Goal: Task Accomplishment & Management: Use online tool/utility

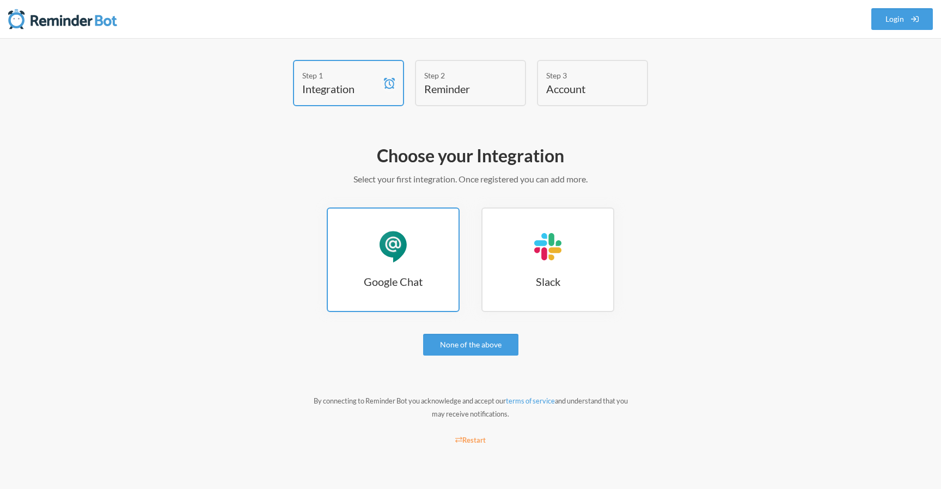
click at [346, 274] on h3 "Google Chat" at bounding box center [393, 281] width 131 height 15
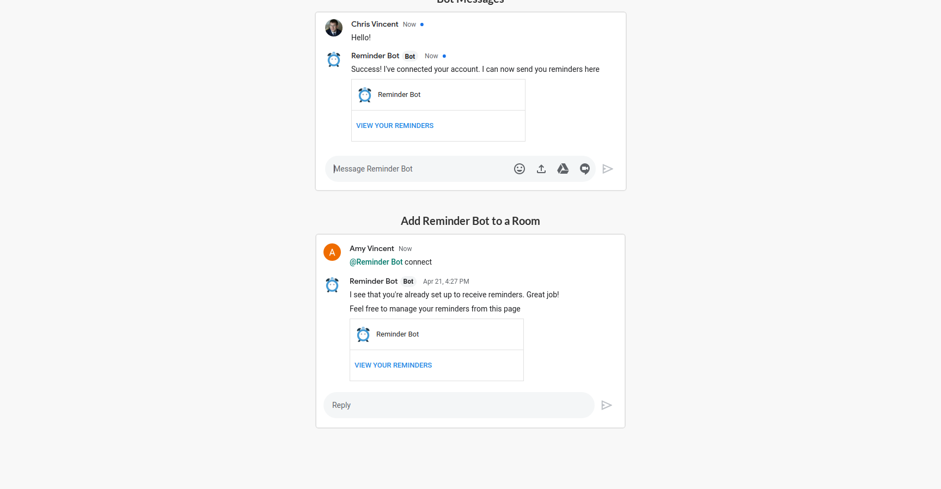
scroll to position [281, 0]
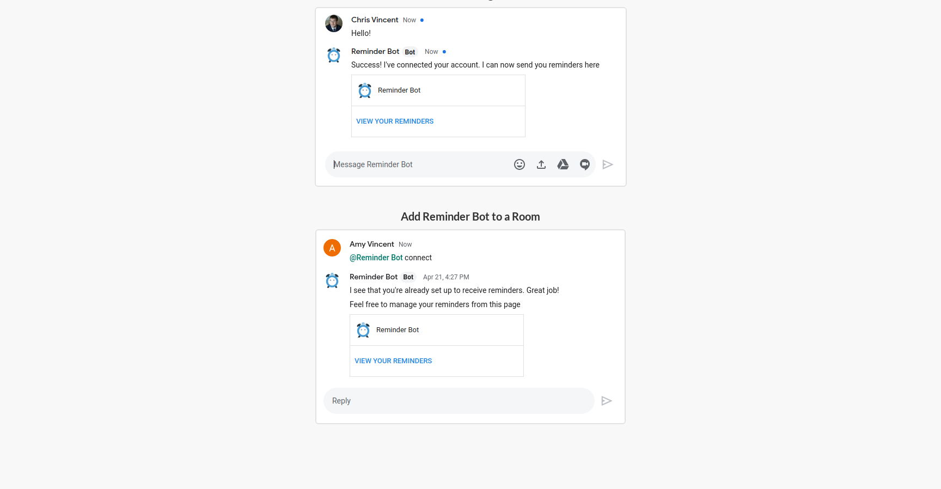
click at [412, 360] on img at bounding box center [470, 326] width 310 height 195
click at [388, 357] on img at bounding box center [470, 326] width 310 height 195
click at [387, 328] on img at bounding box center [470, 326] width 310 height 195
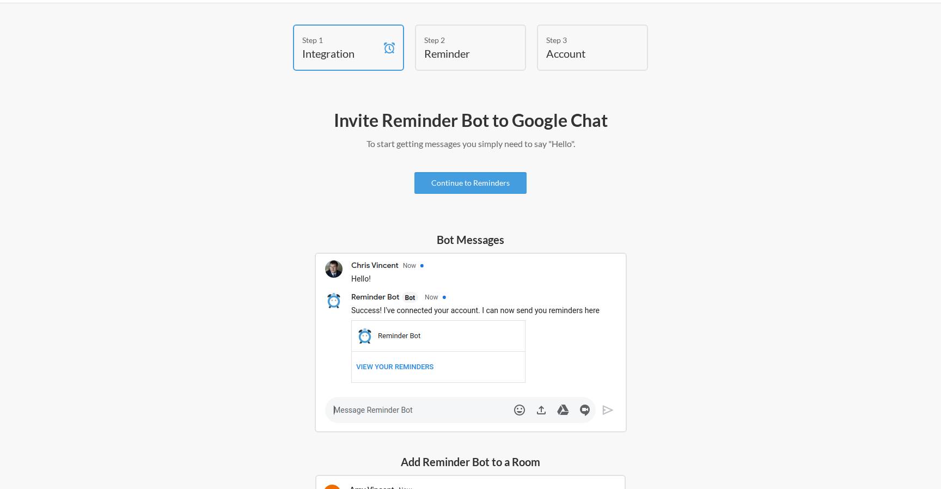
scroll to position [0, 0]
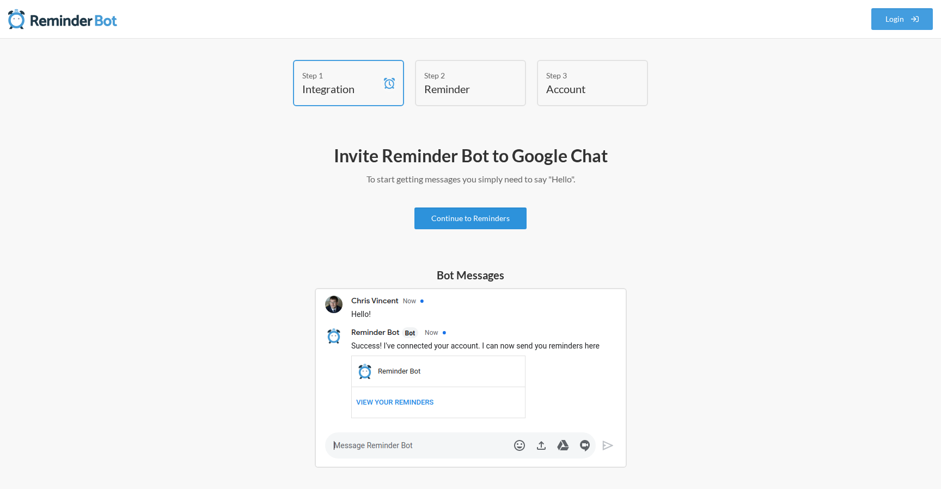
click at [465, 225] on link "Continue to Reminders" at bounding box center [470, 218] width 112 height 22
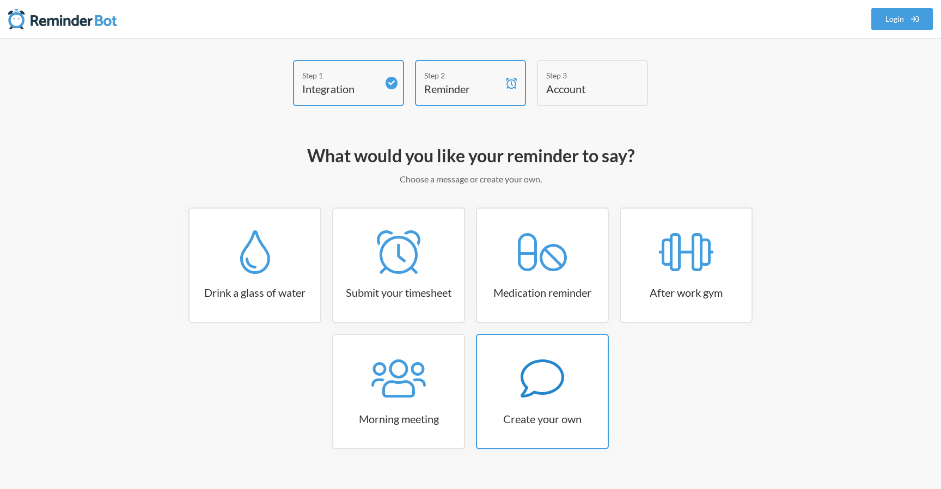
click at [538, 395] on icon at bounding box center [542, 379] width 44 height 44
select select "10:30:00"
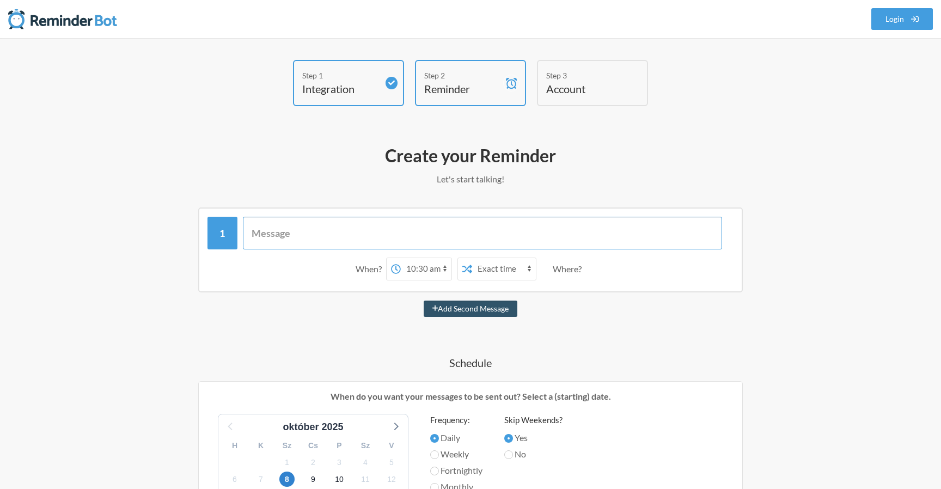
click at [493, 239] on input "text" at bounding box center [483, 233] width 480 height 33
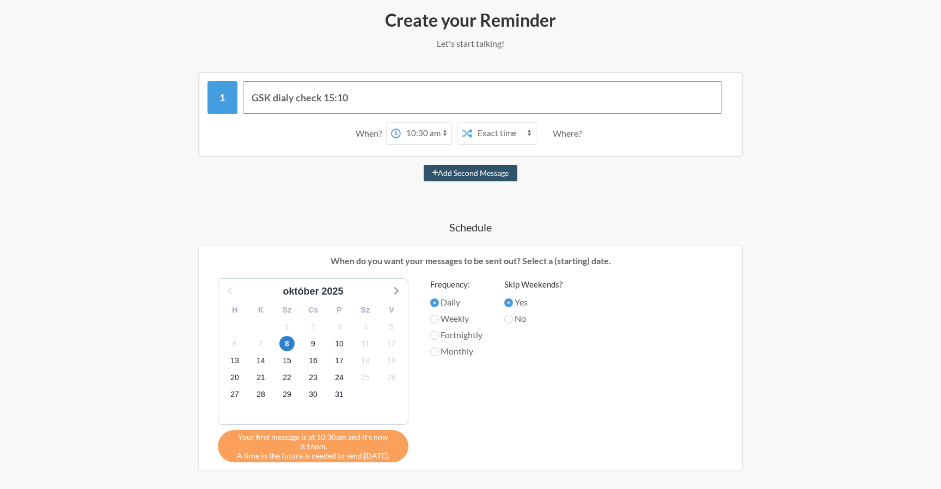
scroll to position [180, 0]
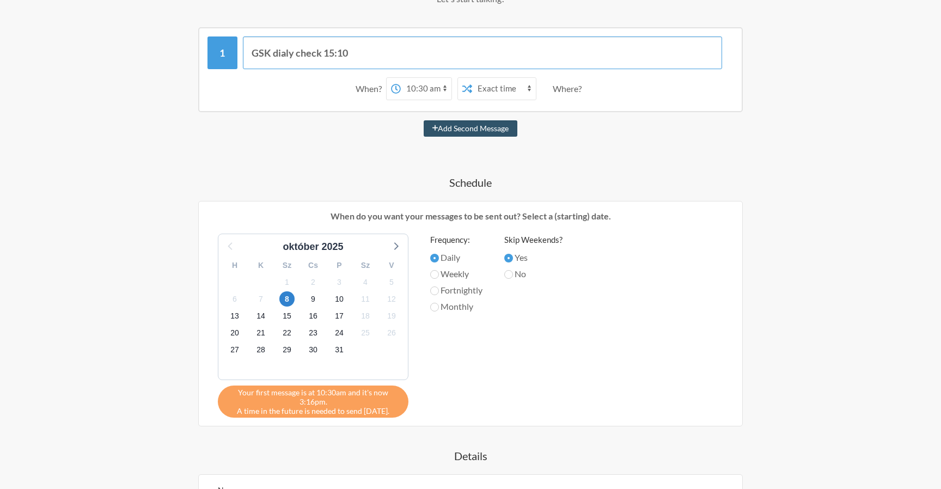
type input "GSK dialy check 15:10"
click at [322, 396] on span "Your first message is at 10:30am and it's now 3:16pm." at bounding box center [313, 397] width 174 height 19
click at [285, 300] on span "8" at bounding box center [286, 298] width 15 height 15
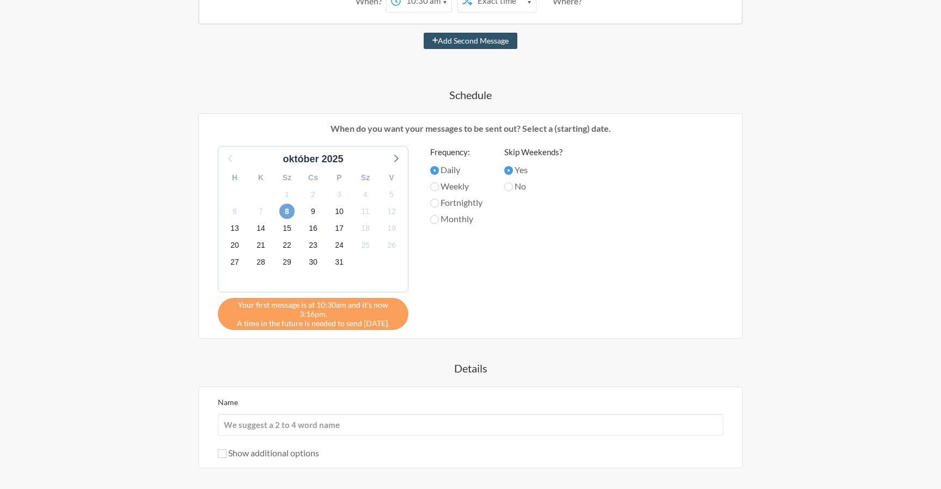
scroll to position [388, 0]
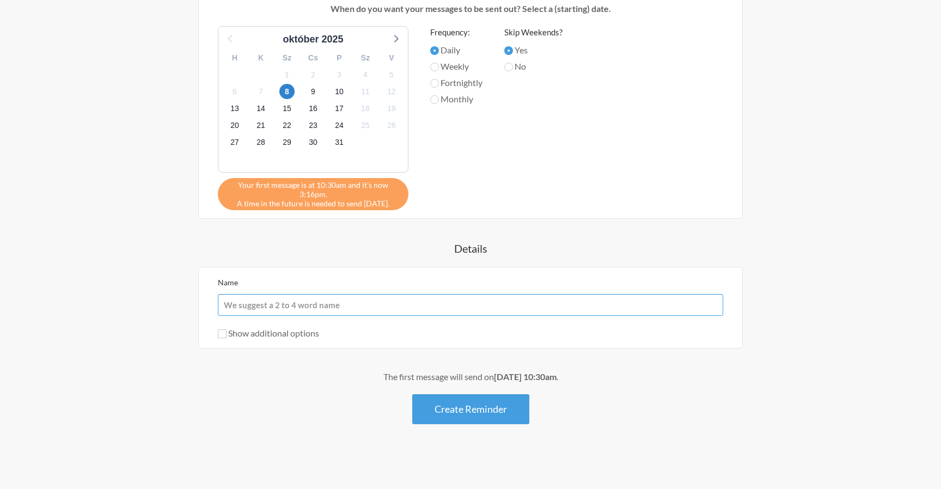
click at [428, 300] on input "Name" at bounding box center [470, 305] width 505 height 22
type input "GSK EU"
click at [224, 336] on input "Show additional options" at bounding box center [222, 333] width 9 height 9
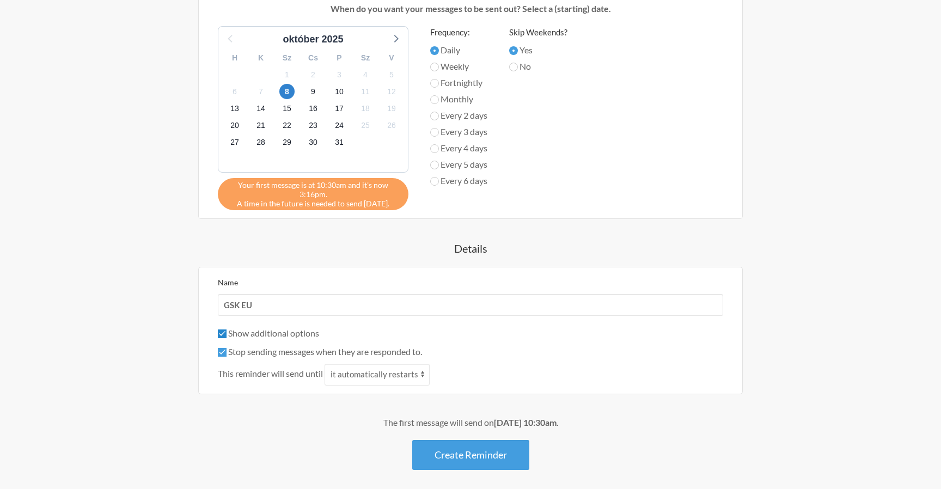
click at [224, 336] on input "Show additional options" at bounding box center [222, 333] width 9 height 9
checkbox input "false"
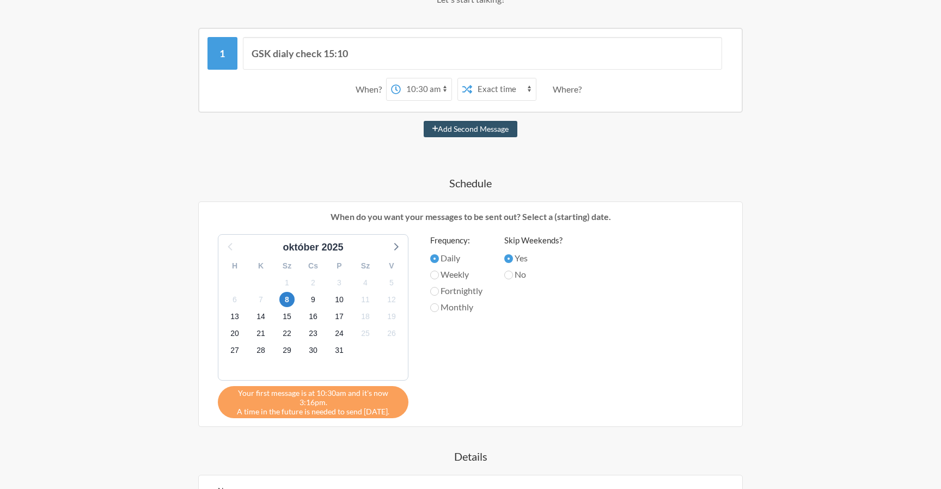
scroll to position [171, 0]
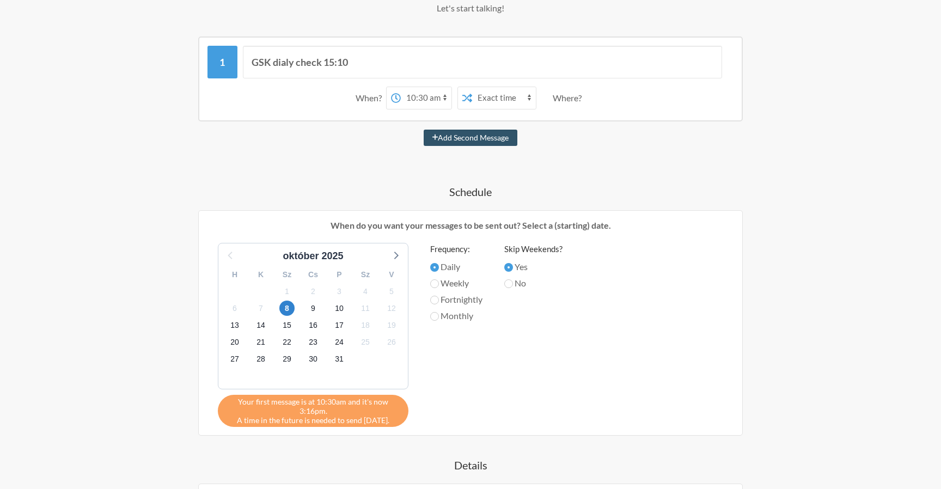
click at [418, 102] on select "12:00 am 12:15 am 12:30 am 12:45 am 1:00 am 1:15 am 1:30 am 1:45 am 2:00 am 2:1…" at bounding box center [426, 98] width 51 height 22
select select "15:15:00"
click at [401, 87] on select "12:00 am 12:15 am 12:30 am 12:45 am 1:00 am 1:15 am 1:30 am 1:45 am 2:00 am 2:1…" at bounding box center [426, 98] width 51 height 22
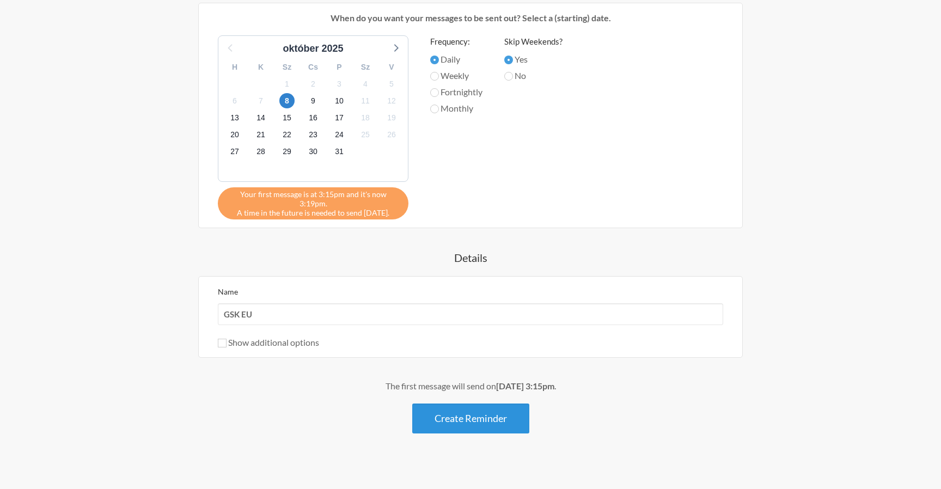
click at [473, 403] on button "Create Reminder" at bounding box center [470, 418] width 117 height 30
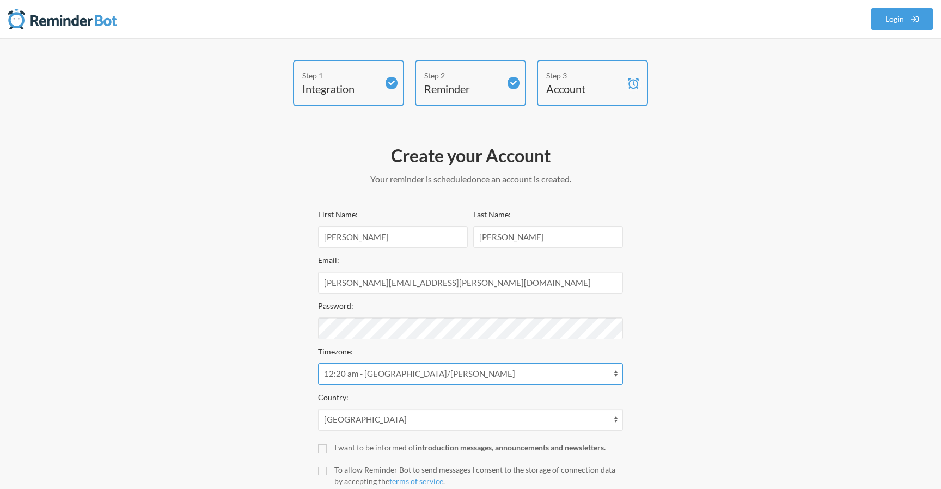
click at [322, 381] on select "12:20 am - Antarctica/Casey 12:20 am - Antarctica/Macquarie 12:20 am - Asia/Mag…" at bounding box center [470, 374] width 305 height 22
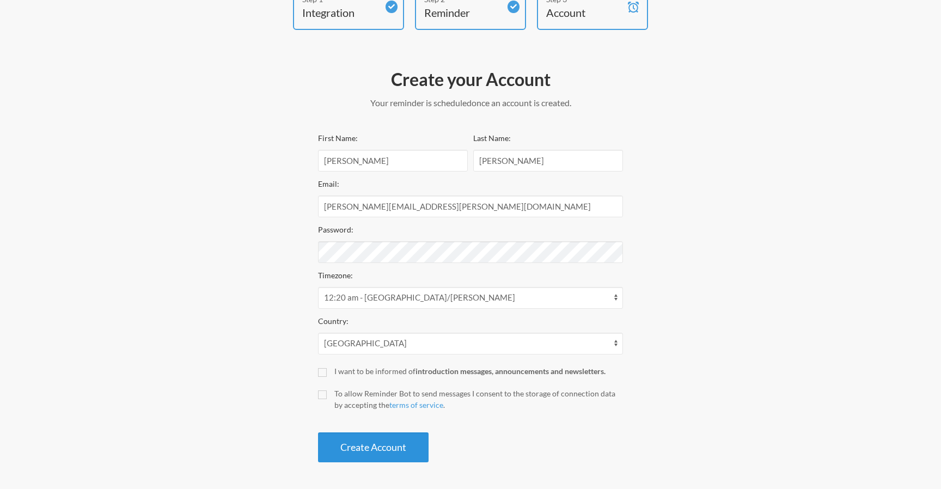
drag, startPoint x: 345, startPoint y: 447, endPoint x: 335, endPoint y: 443, distance: 10.5
click at [335, 443] on button "Create Account" at bounding box center [373, 447] width 111 height 30
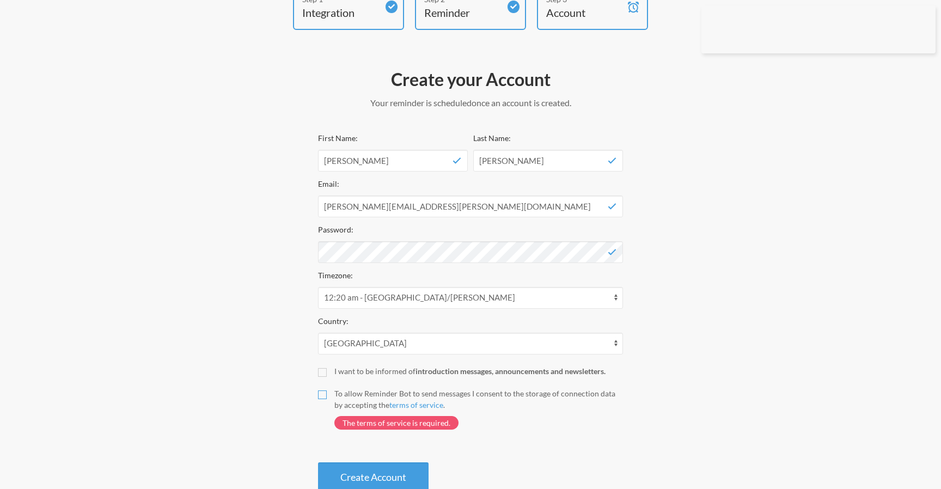
click at [324, 395] on input "To allow Reminder Bot to send messages I consent to the storage of connection d…" at bounding box center [322, 394] width 9 height 9
checkbox input "true"
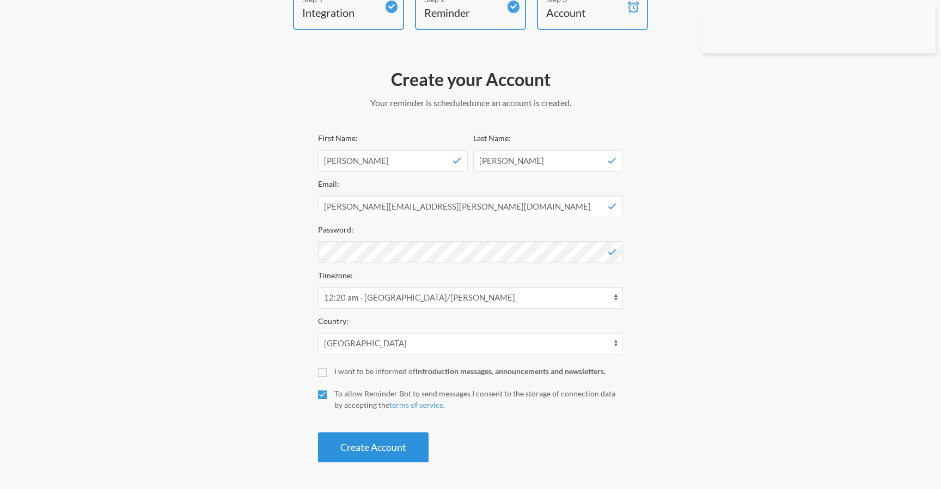
click at [359, 453] on button "Create Account" at bounding box center [373, 447] width 111 height 30
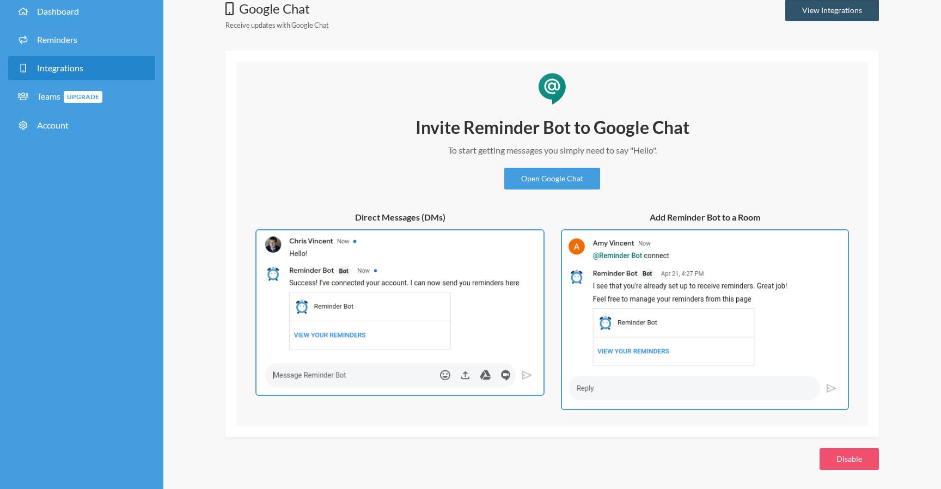
scroll to position [63, 0]
